Goal: Navigation & Orientation: Find specific page/section

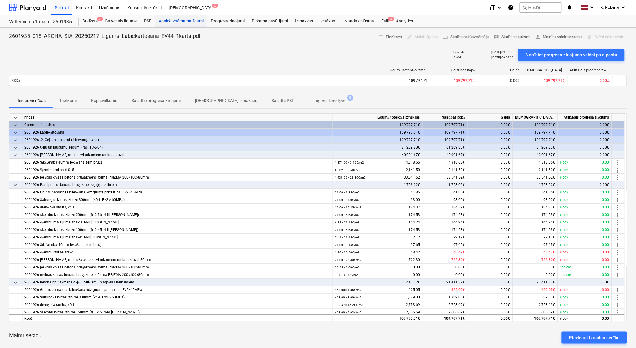
click at [178, 23] on div "Apakšuzņēmuma līgumi" at bounding box center [181, 21] width 52 height 12
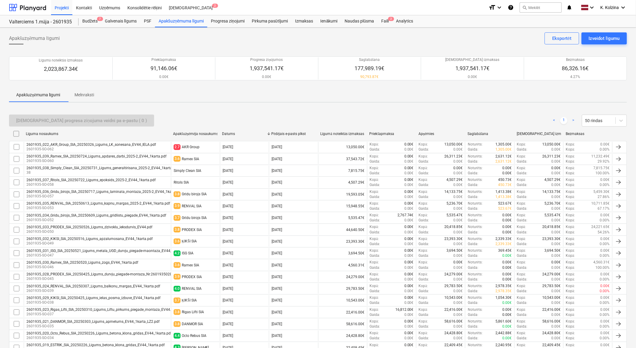
scroll to position [167, 0]
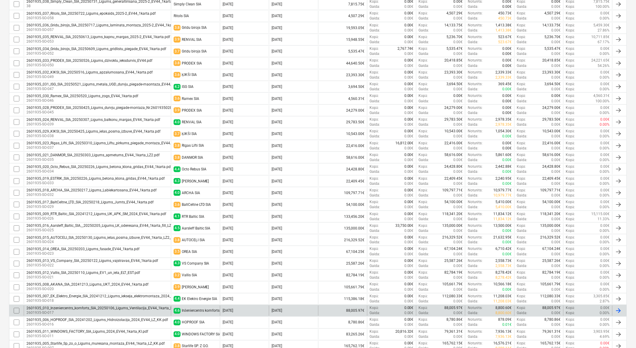
click at [65, 307] on div "2601935_010_Inzeniercentrs_komforts_SIA_20250106_Ligums_Ventilacija_EV44_1karta…" at bounding box center [106, 309] width 160 height 4
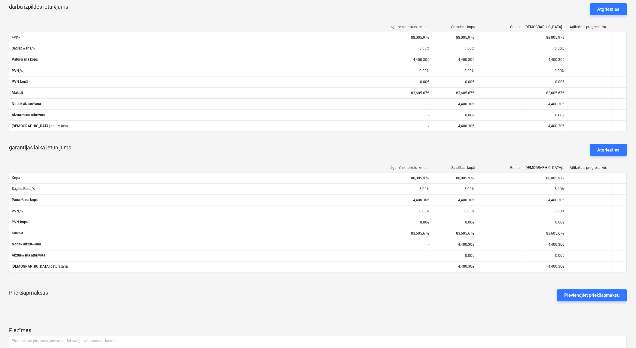
scroll to position [200, 0]
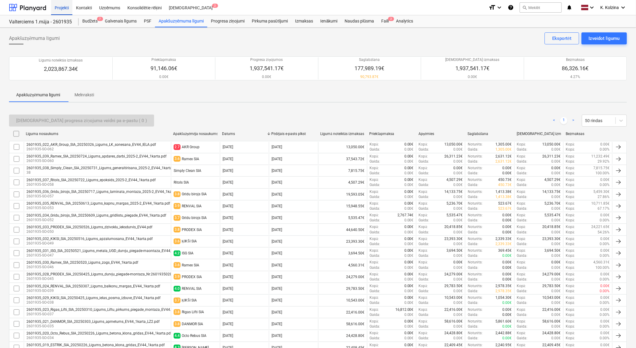
click at [59, 5] on div "Projekti" at bounding box center [61, 7] width 21 height 15
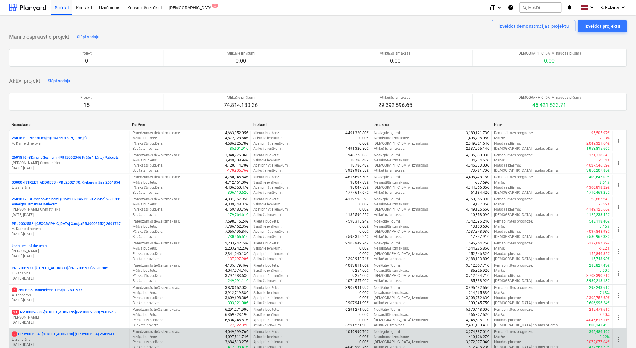
click at [85, 336] on p "5 PRJ2001934 - [STREET_ADDRESS] (PRJ2001934) 2601941" at bounding box center [63, 334] width 103 height 5
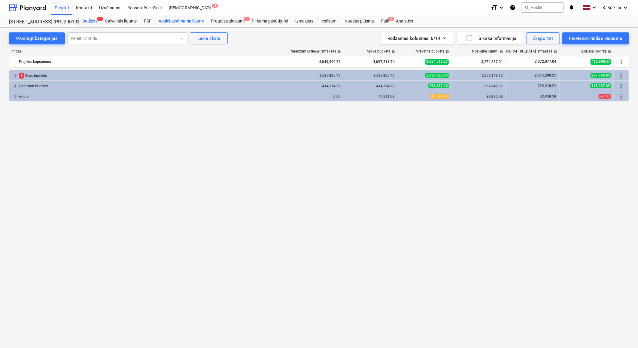
click at [194, 22] on div "Apakšuzņēmuma līgumi" at bounding box center [181, 21] width 52 height 12
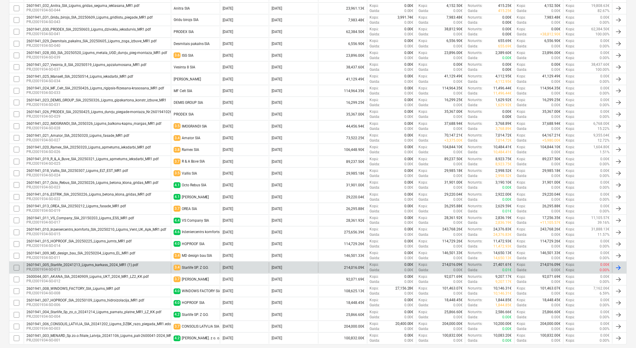
scroll to position [217, 0]
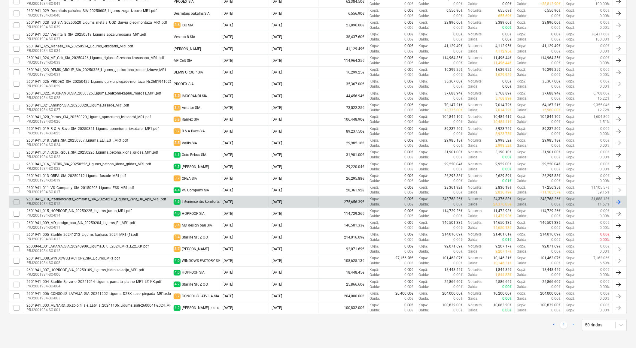
click at [66, 199] on div "2601941_010_Inzeniercentrs_komforts_SIA_20250210_Ligums_Vent_UK_Apk_MR1.pdf" at bounding box center [96, 200] width 140 height 4
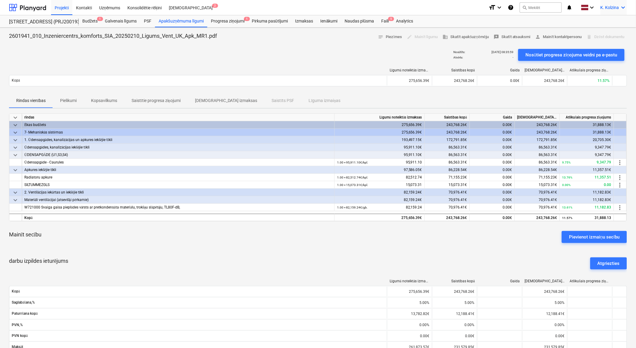
click at [621, 8] on icon "keyboard_arrow_down" at bounding box center [622, 7] width 7 height 7
click at [598, 35] on div "Izlogoties" at bounding box center [609, 34] width 36 height 10
